Goal: Navigation & Orientation: Find specific page/section

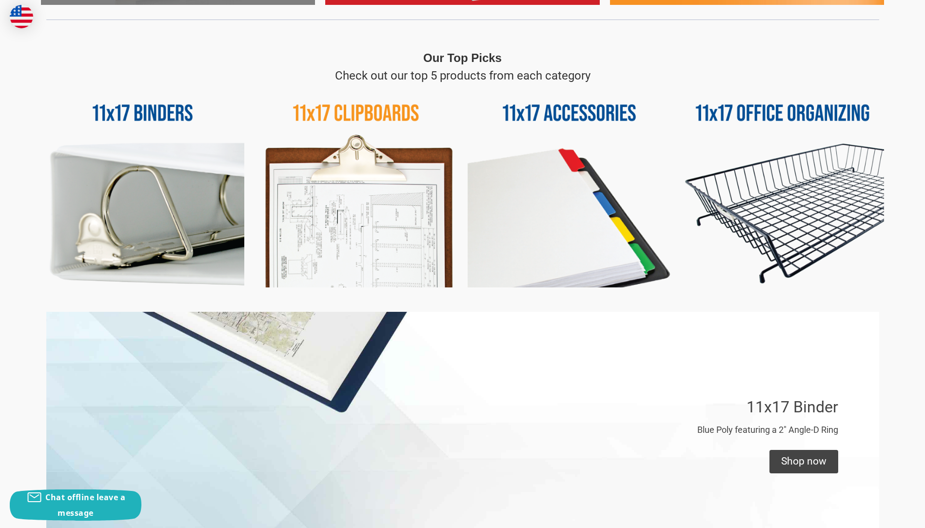
scroll to position [439, 0]
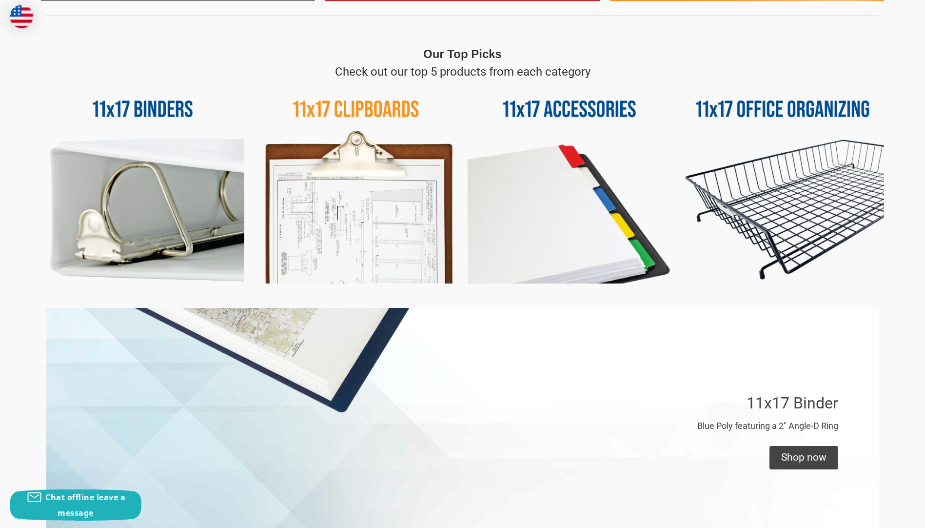
click at [735, 120] on img at bounding box center [783, 181] width 203 height 203
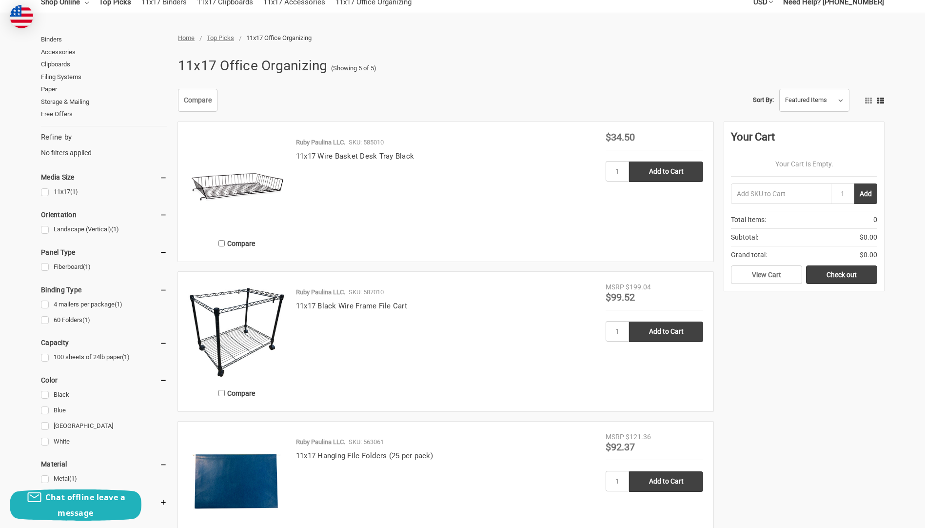
scroll to position [54, 0]
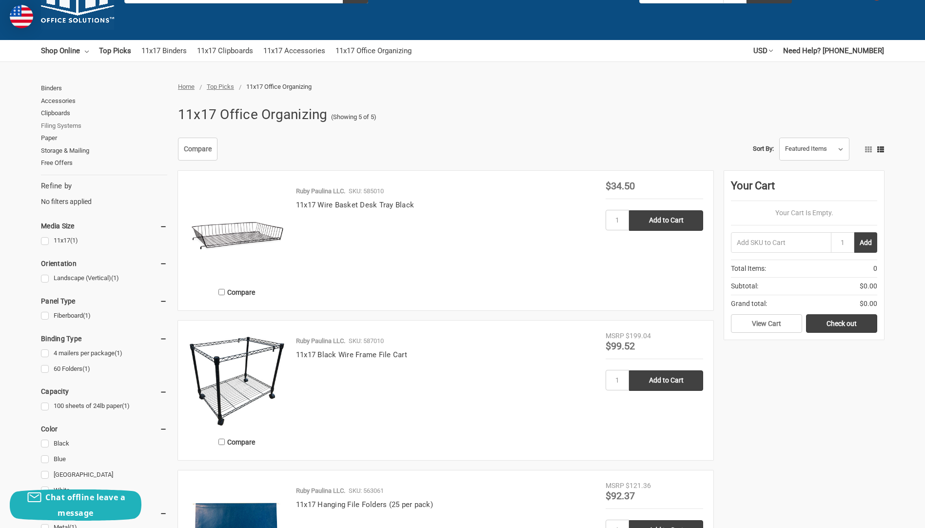
click at [71, 124] on link "Filing Systems" at bounding box center [104, 126] width 126 height 13
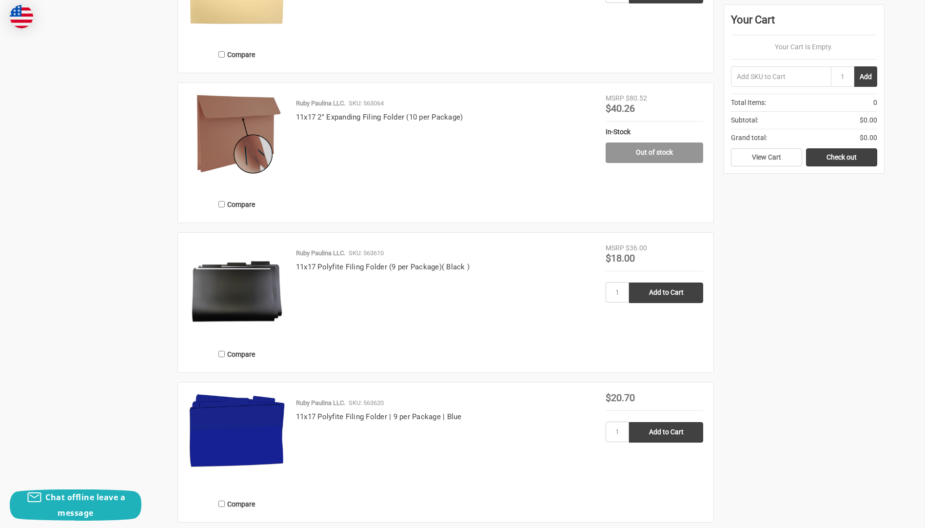
scroll to position [1854, 0]
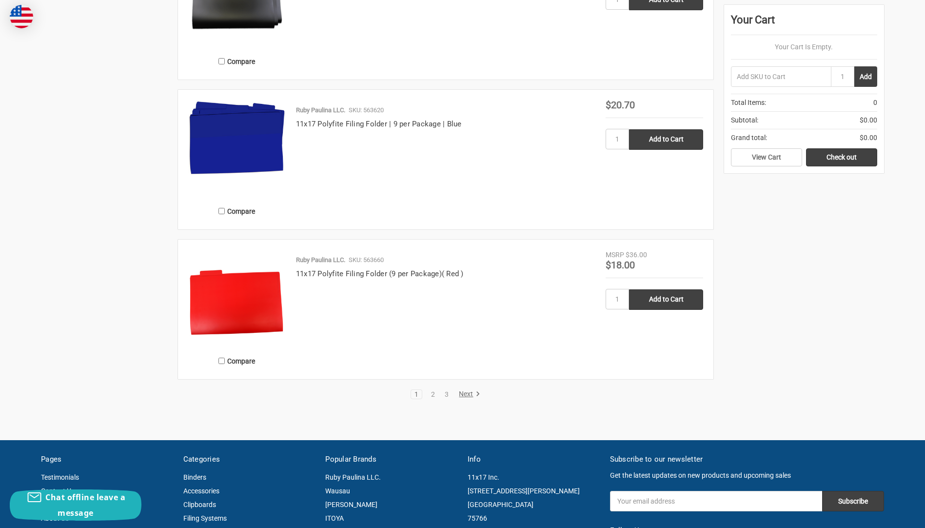
click at [464, 391] on link "Next" at bounding box center [468, 394] width 25 height 9
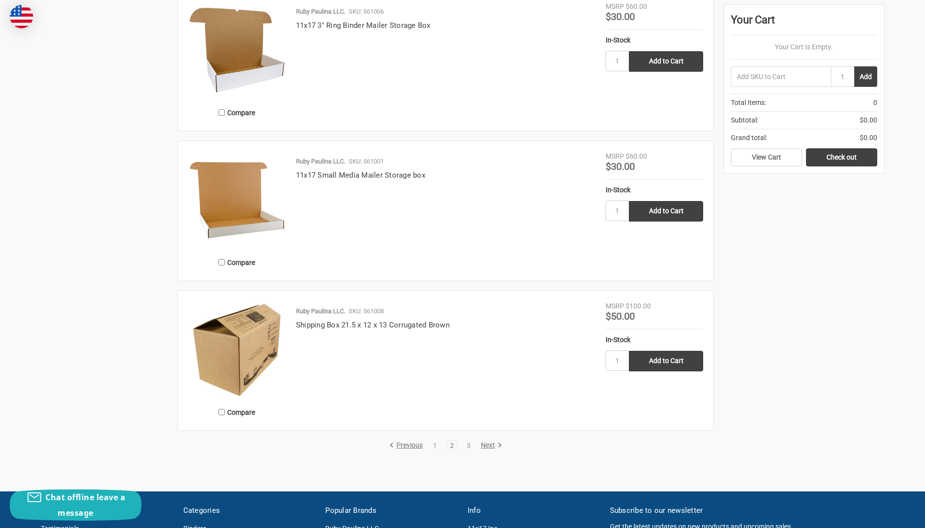
scroll to position [1854, 0]
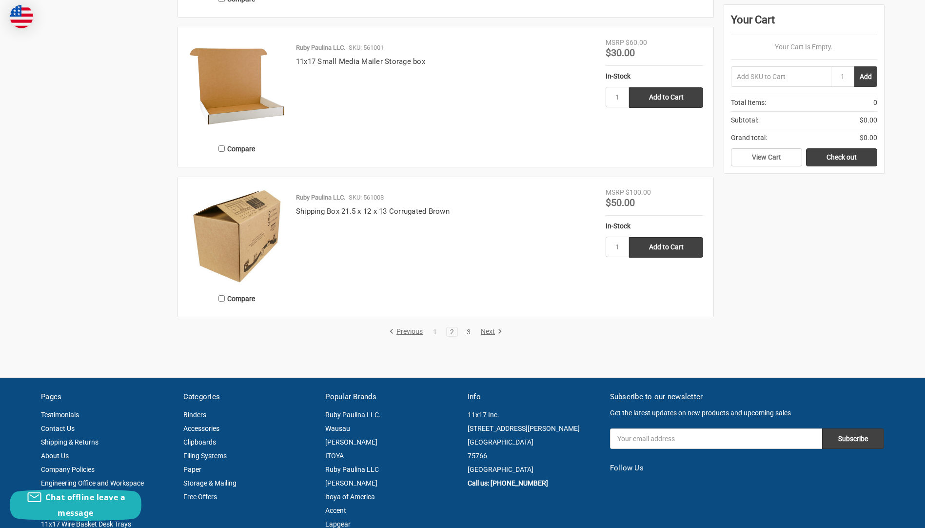
click at [472, 335] on link "3" at bounding box center [468, 331] width 11 height 7
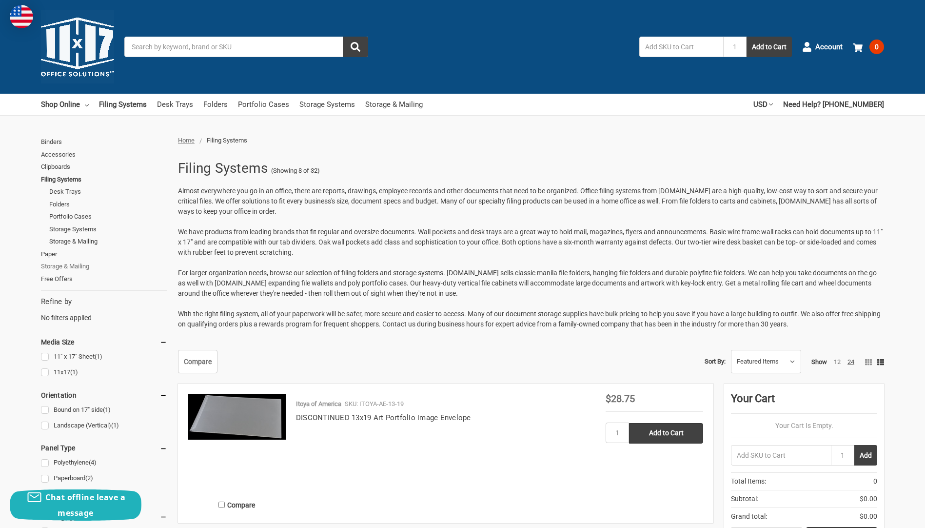
click at [54, 268] on link "Storage & Mailing" at bounding box center [104, 266] width 126 height 13
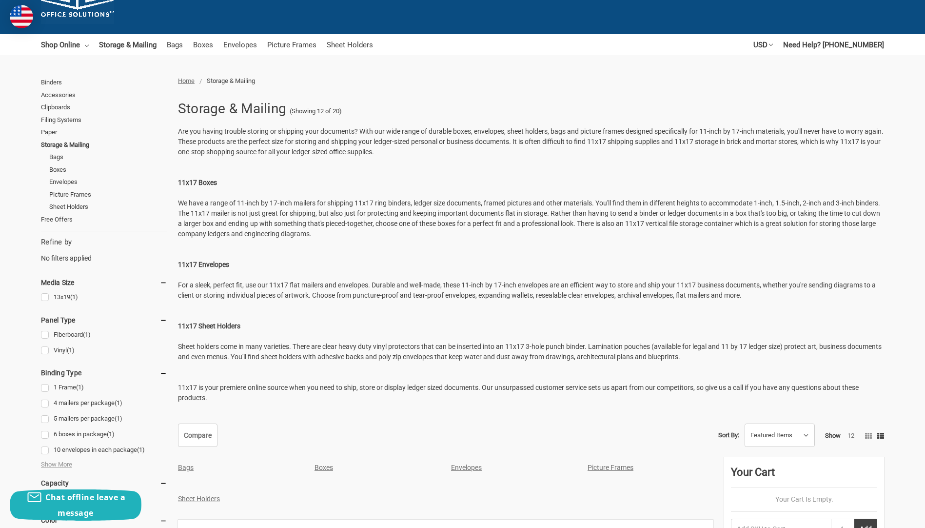
scroll to position [49, 0]
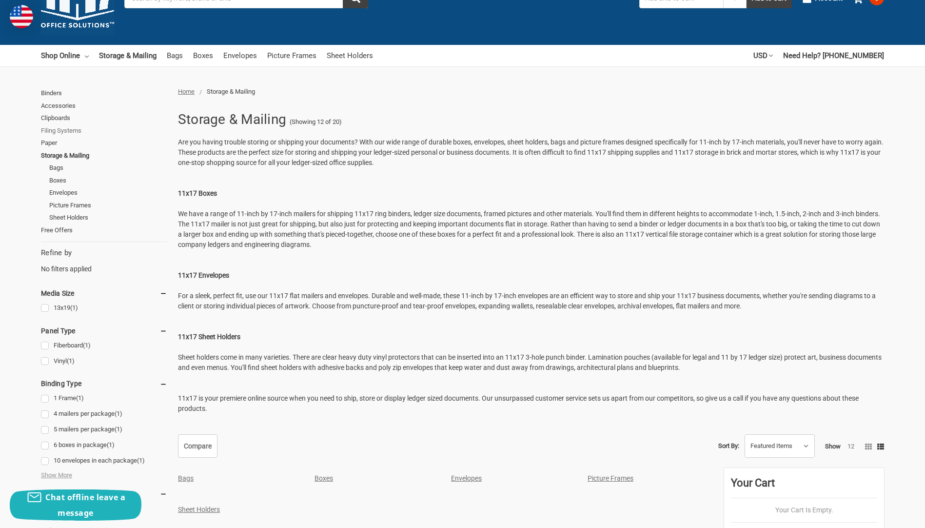
click at [75, 132] on link "Filing Systems" at bounding box center [104, 130] width 126 height 13
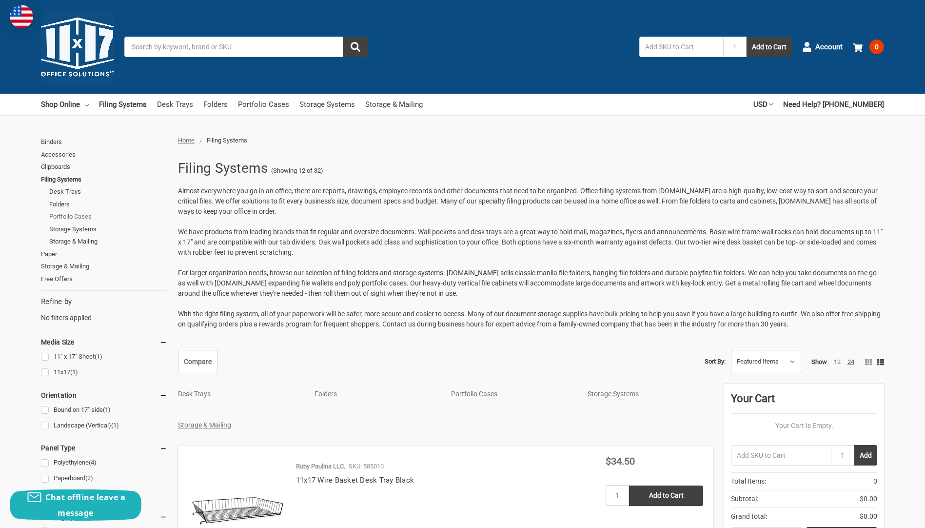
click at [97, 218] on link "Portfolio Cases" at bounding box center [108, 216] width 118 height 13
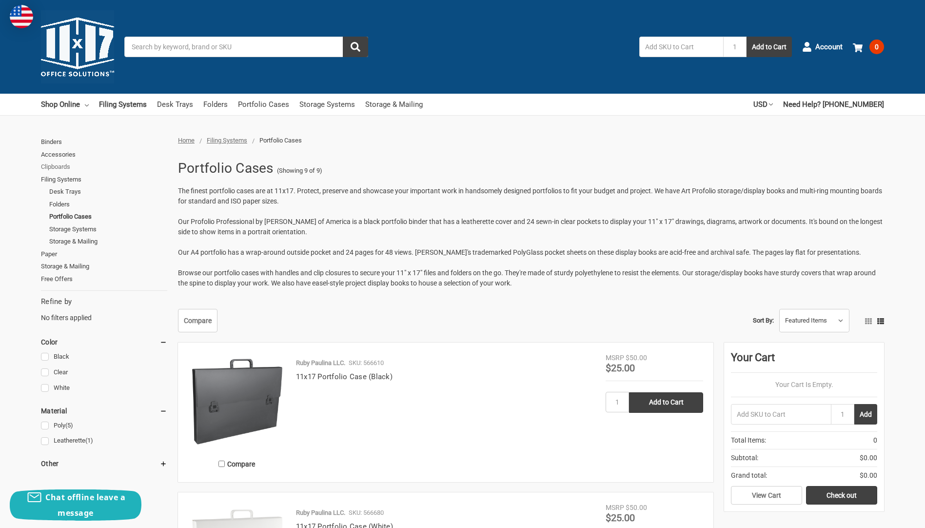
click at [66, 164] on link "Clipboards" at bounding box center [104, 167] width 126 height 13
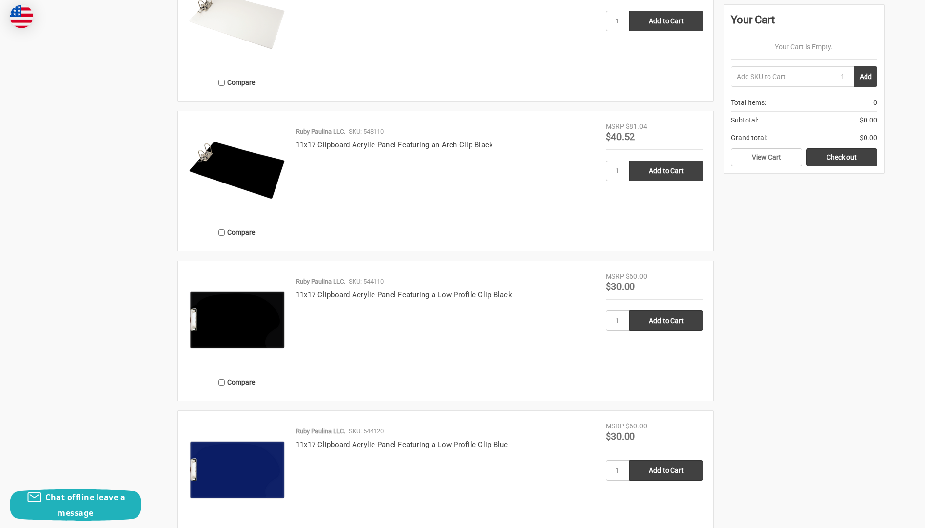
scroll to position [1122, 0]
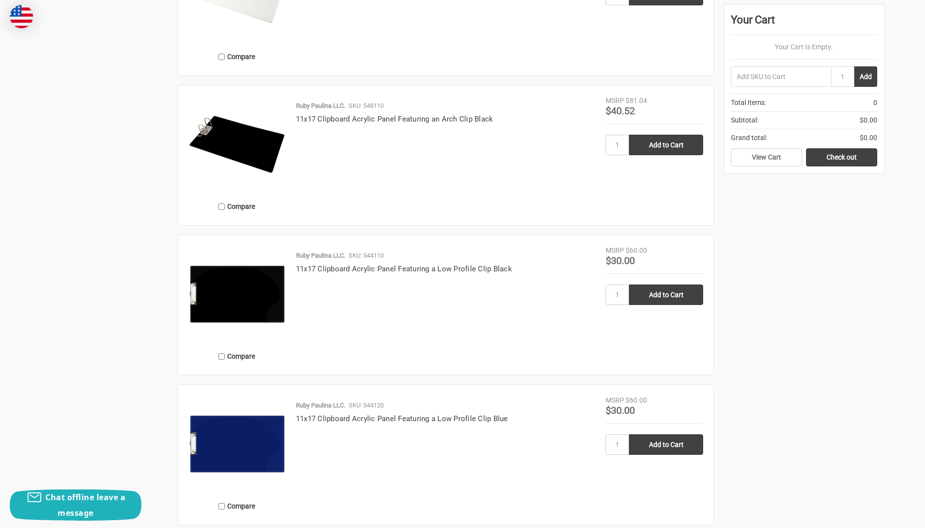
click at [233, 148] on img at bounding box center [237, 145] width 98 height 98
